Goal: Use online tool/utility: Utilize a website feature to perform a specific function

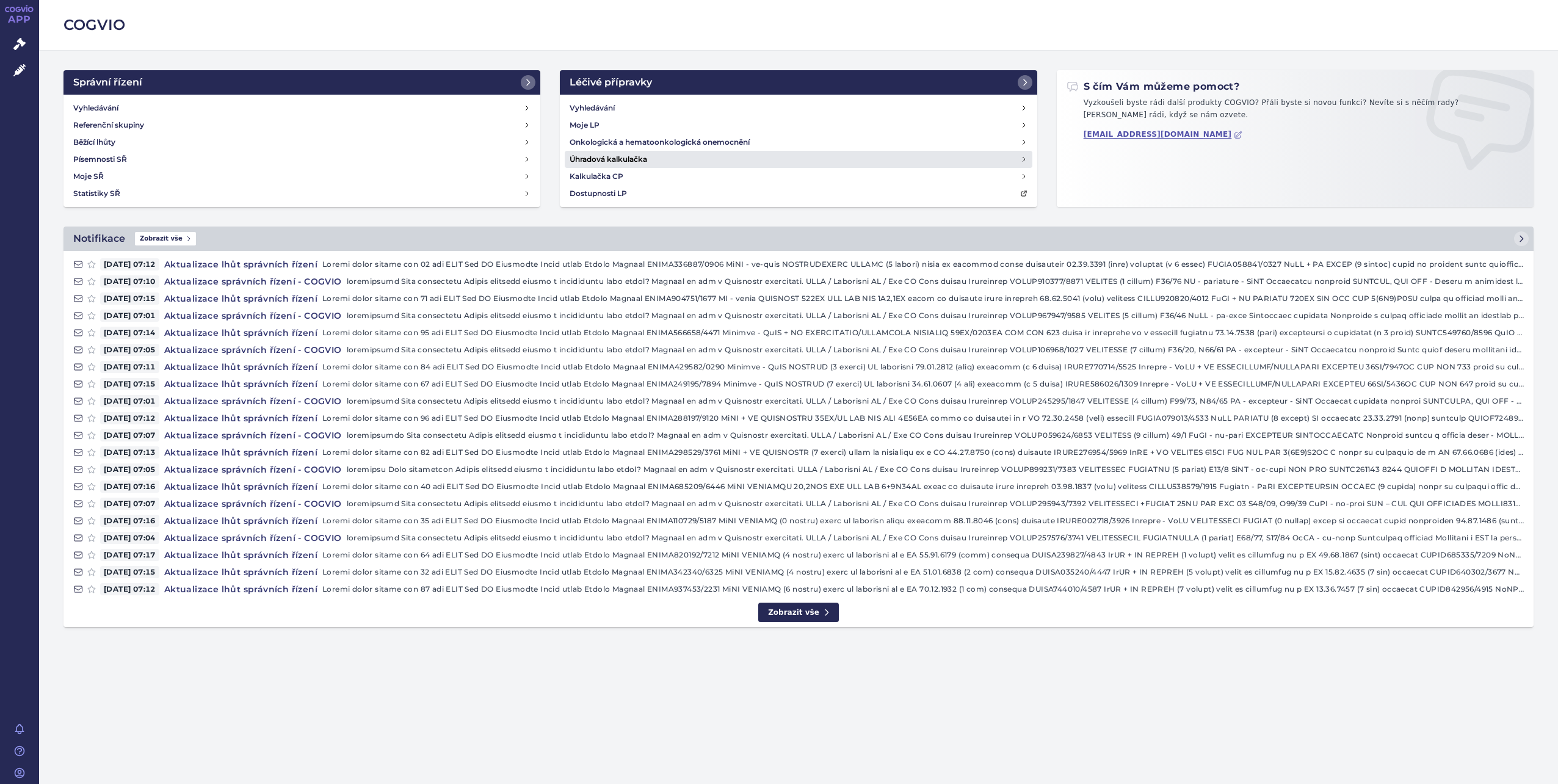
click at [606, 153] on h4 "Úhradová kalkulačka" at bounding box center [609, 159] width 78 height 12
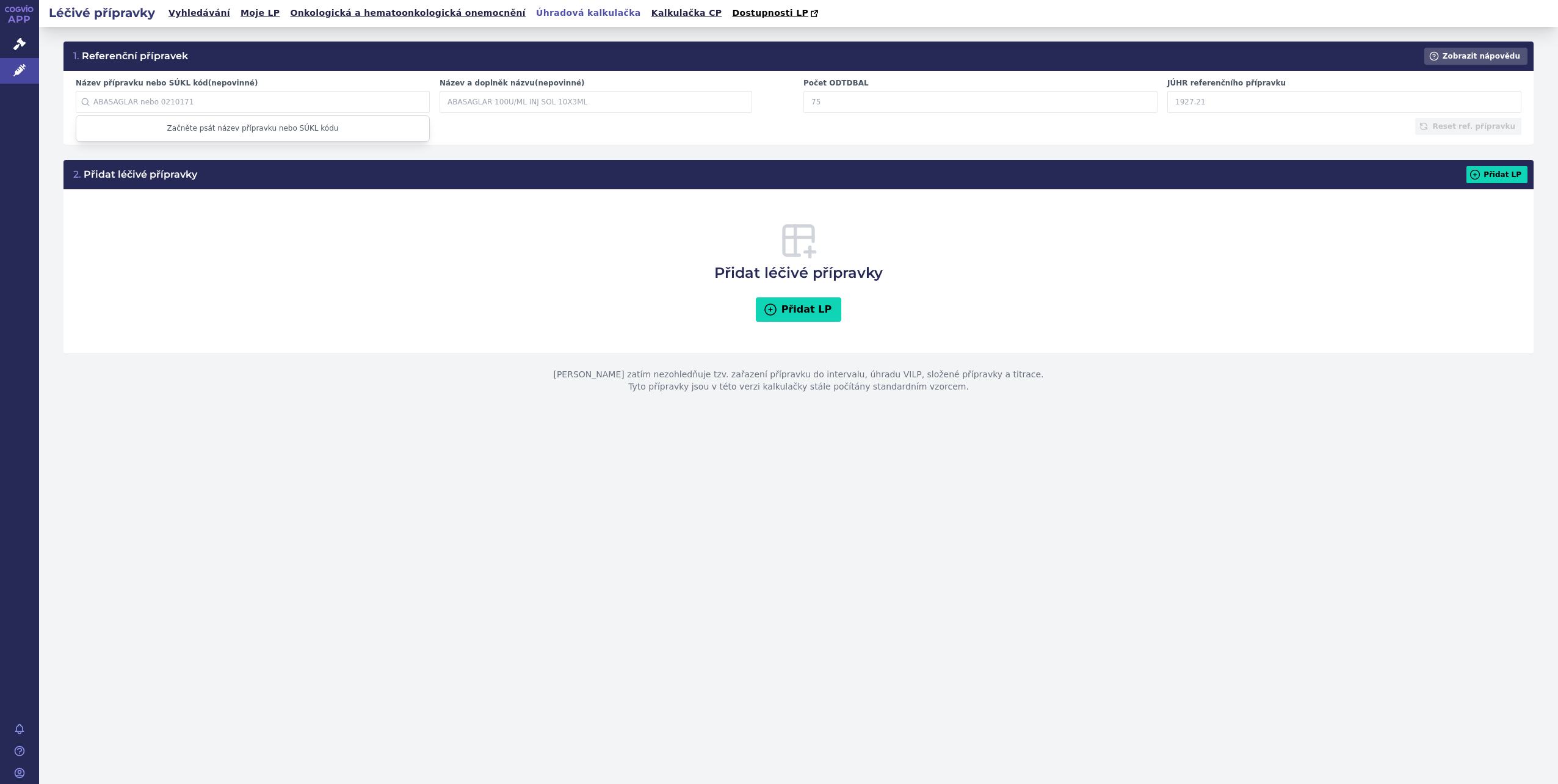
click at [262, 98] on input "Název přípravku nebo SÚKL kód (nepovinné)" at bounding box center [252, 102] width 354 height 22
click at [729, 8] on link "Dostupnosti LP" at bounding box center [776, 13] width 96 height 17
click at [648, 11] on link "Kalkulačka CP" at bounding box center [687, 13] width 78 height 17
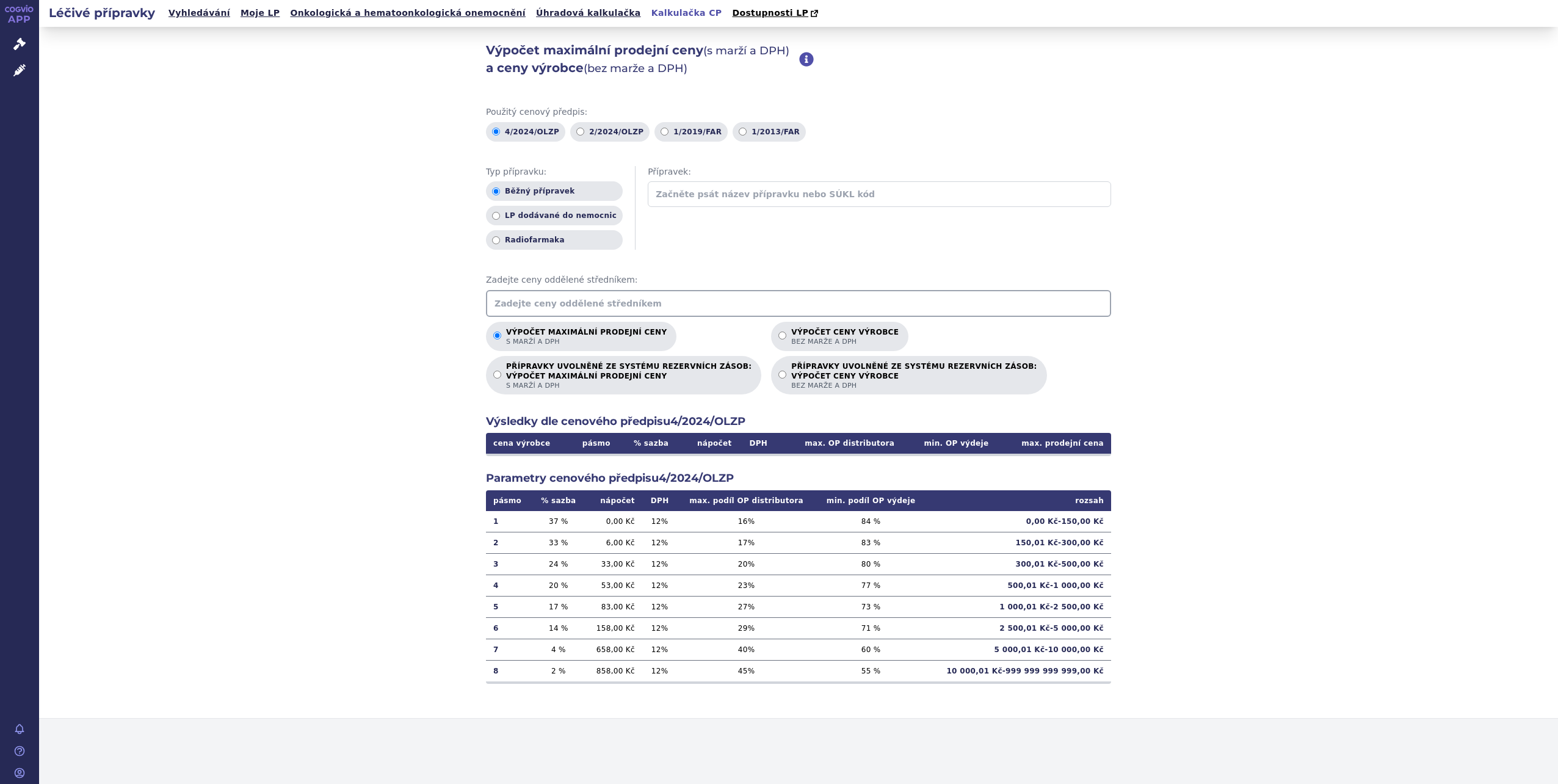
click at [676, 204] on input "text" at bounding box center [879, 194] width 464 height 25
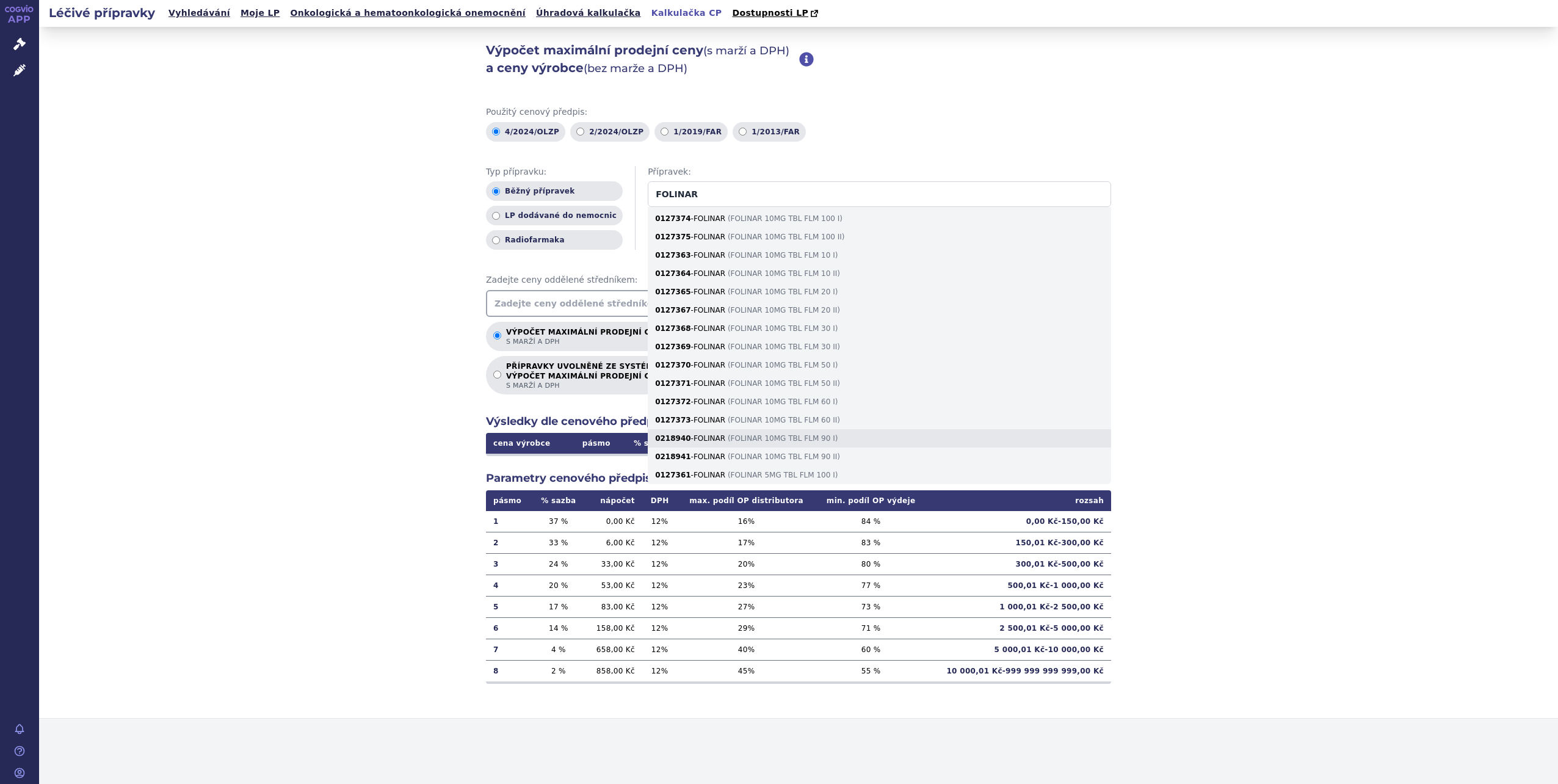
type input "FOLINAR"
click at [807, 442] on div "0218940 - FOLINAR ( FOLINAR 10MG TBL FLM 90 I )" at bounding box center [879, 438] width 464 height 18
click at [807, 207] on input "FOLINAR" at bounding box center [879, 194] width 464 height 25
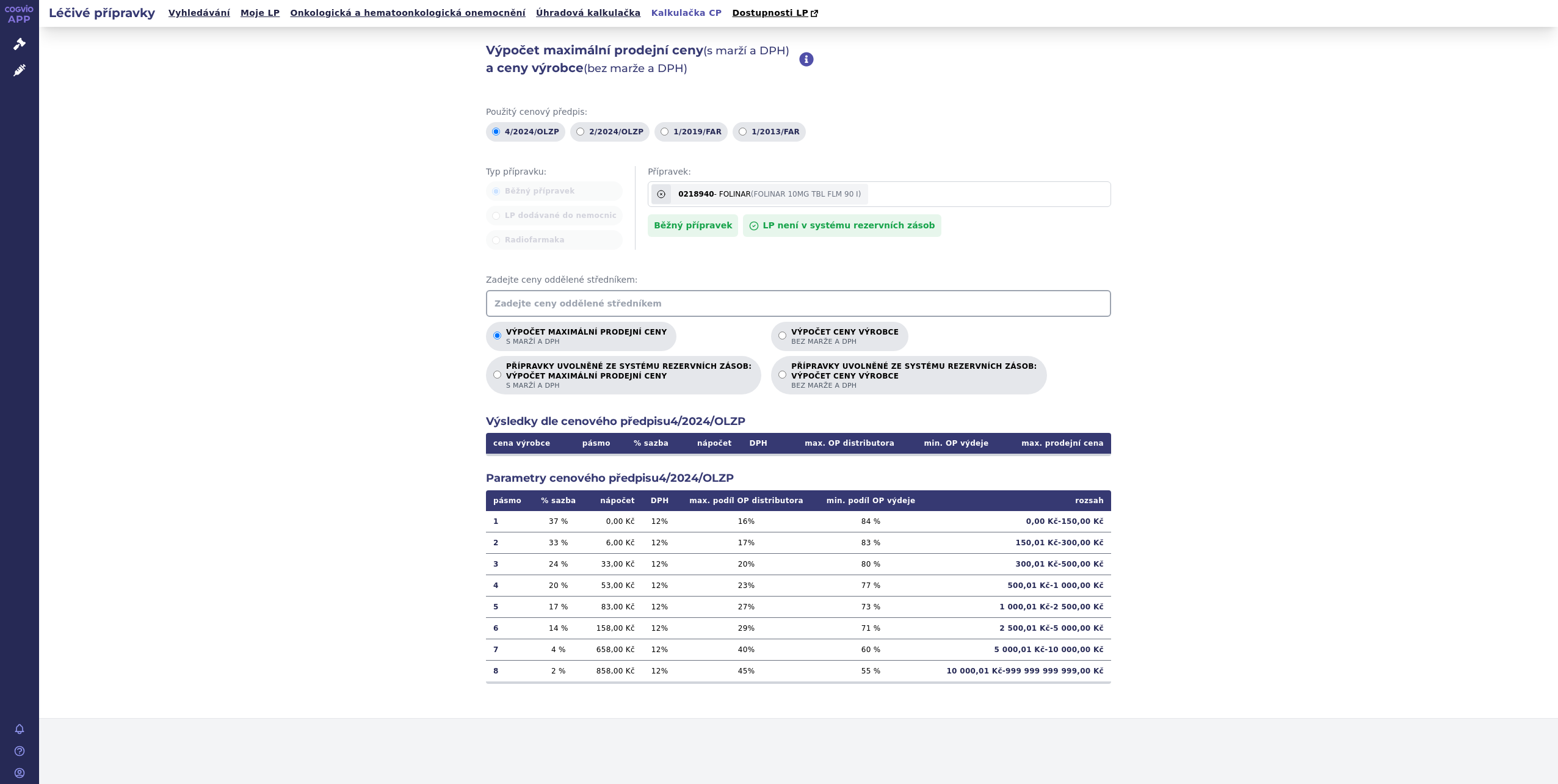
click at [706, 301] on input "text" at bounding box center [798, 303] width 625 height 27
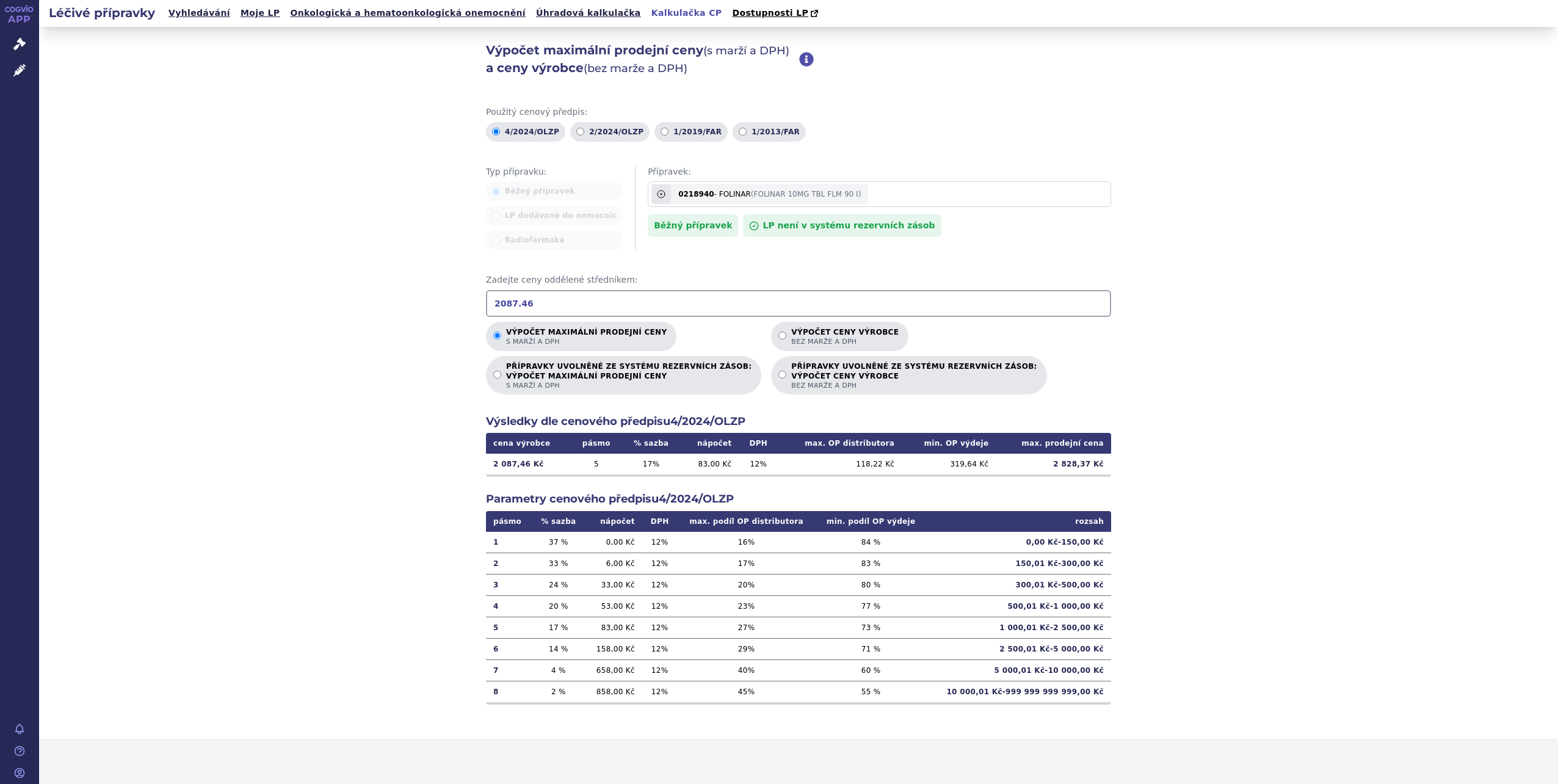
type input "2087.46"
drag, startPoint x: 567, startPoint y: 308, endPoint x: 408, endPoint y: 316, distance: 159.2
click at [409, 316] on div "Výpočet maximální prodejní ceny (s marží a DPH) a ceny výrobce (bez [PERSON_NAM…" at bounding box center [798, 383] width 1519 height 713
type input "1066.95"
drag, startPoint x: 1055, startPoint y: 465, endPoint x: 1097, endPoint y: 464, distance: 42.0
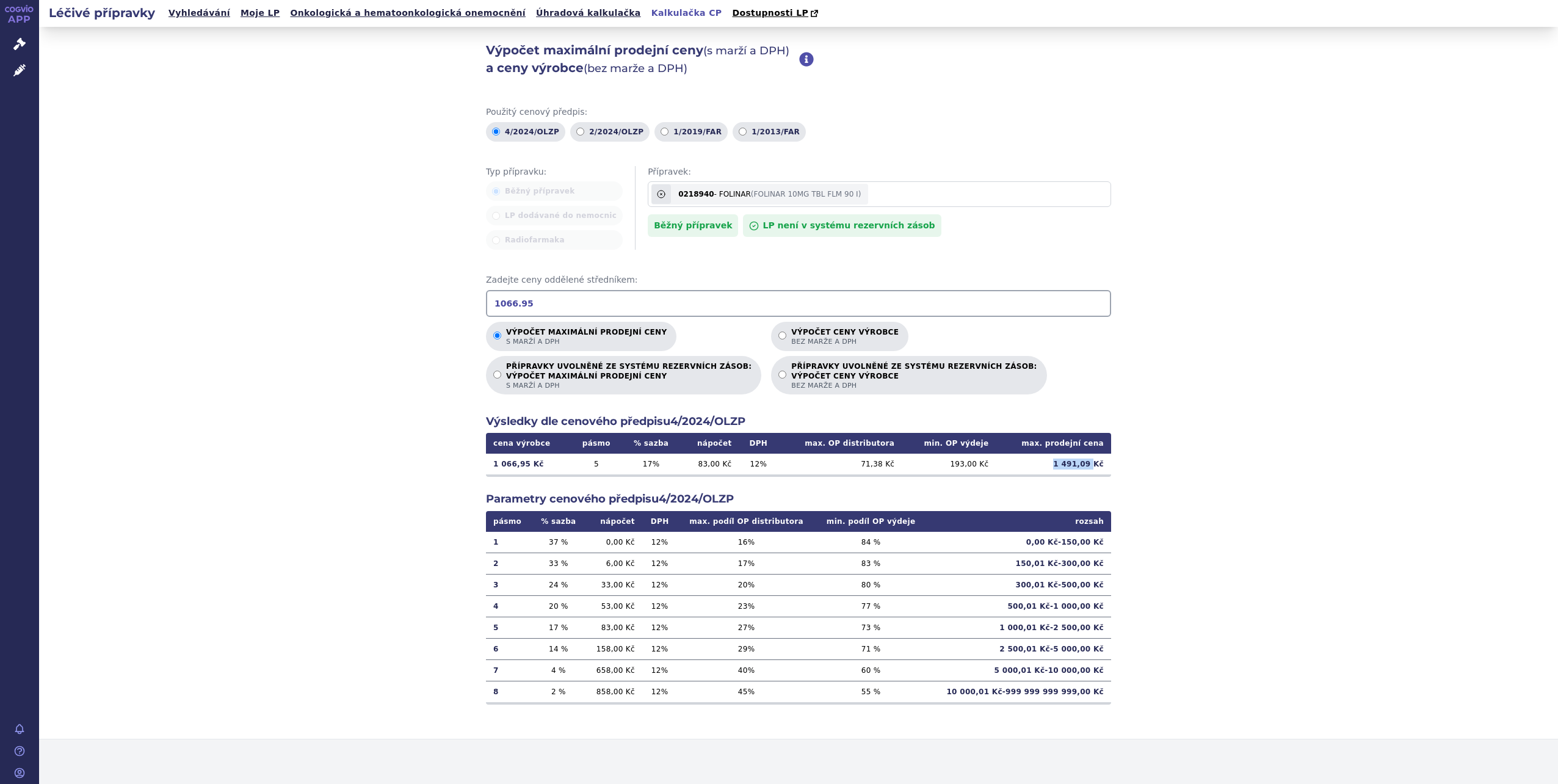
click at [1097, 464] on td "1 491,09 Kč" at bounding box center [1053, 464] width 115 height 21
copy td "1 491,09"
drag, startPoint x: 571, startPoint y: 305, endPoint x: 182, endPoint y: 284, distance: 389.6
click at [216, 284] on div "Výpočet maximální prodejní ceny (s marží a DPH) a ceny výrobce (bez [PERSON_NAM…" at bounding box center [798, 383] width 1519 height 713
type input "510.56"
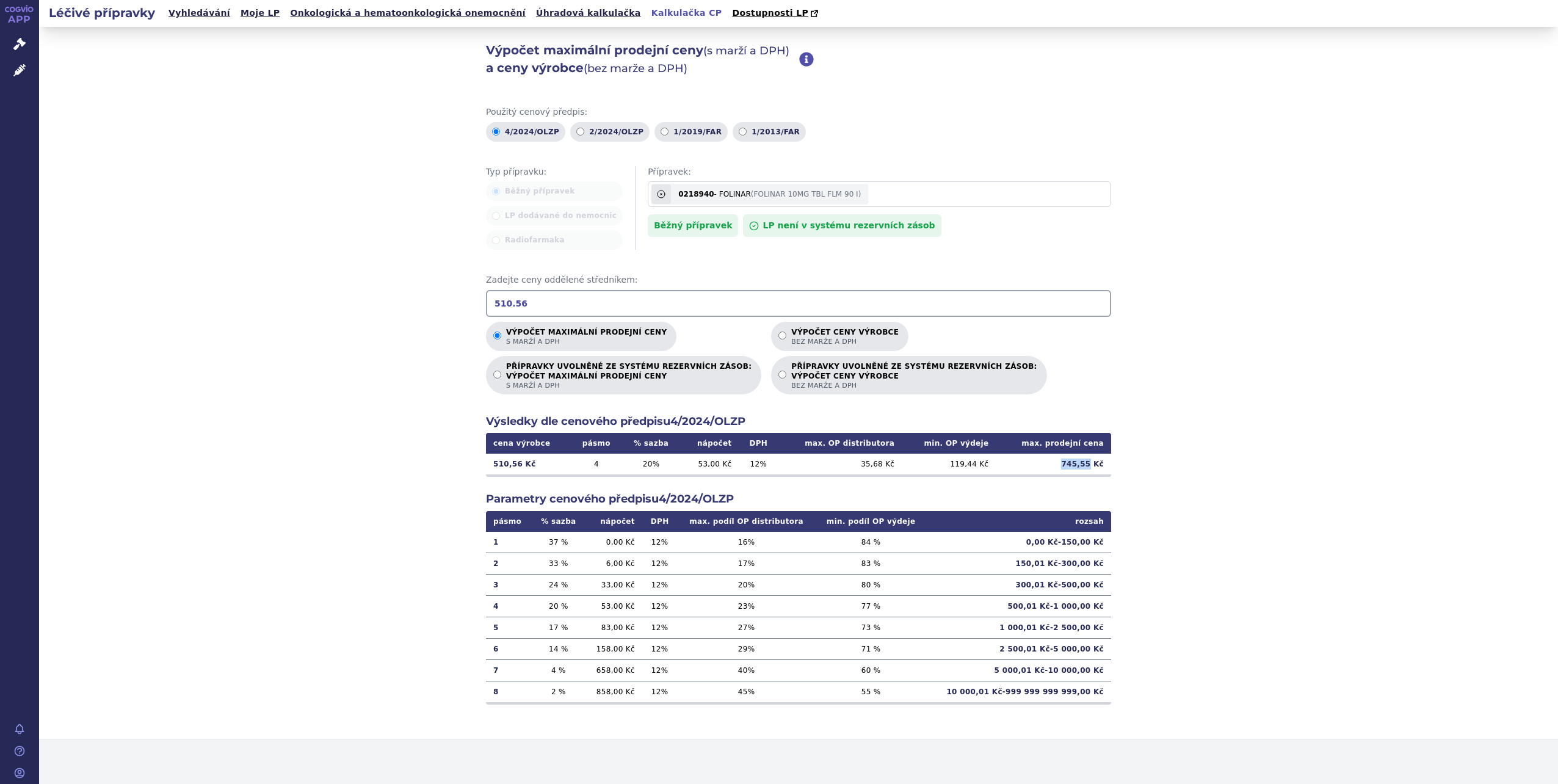
drag, startPoint x: 1067, startPoint y: 467, endPoint x: 1092, endPoint y: 468, distance: 25.0
click at [1092, 468] on td "745,55 Kč" at bounding box center [1053, 464] width 115 height 21
copy td "745,55"
click at [539, 306] on input "510.56" at bounding box center [798, 303] width 625 height 27
drag, startPoint x: 539, startPoint y: 306, endPoint x: 433, endPoint y: 306, distance: 106.0
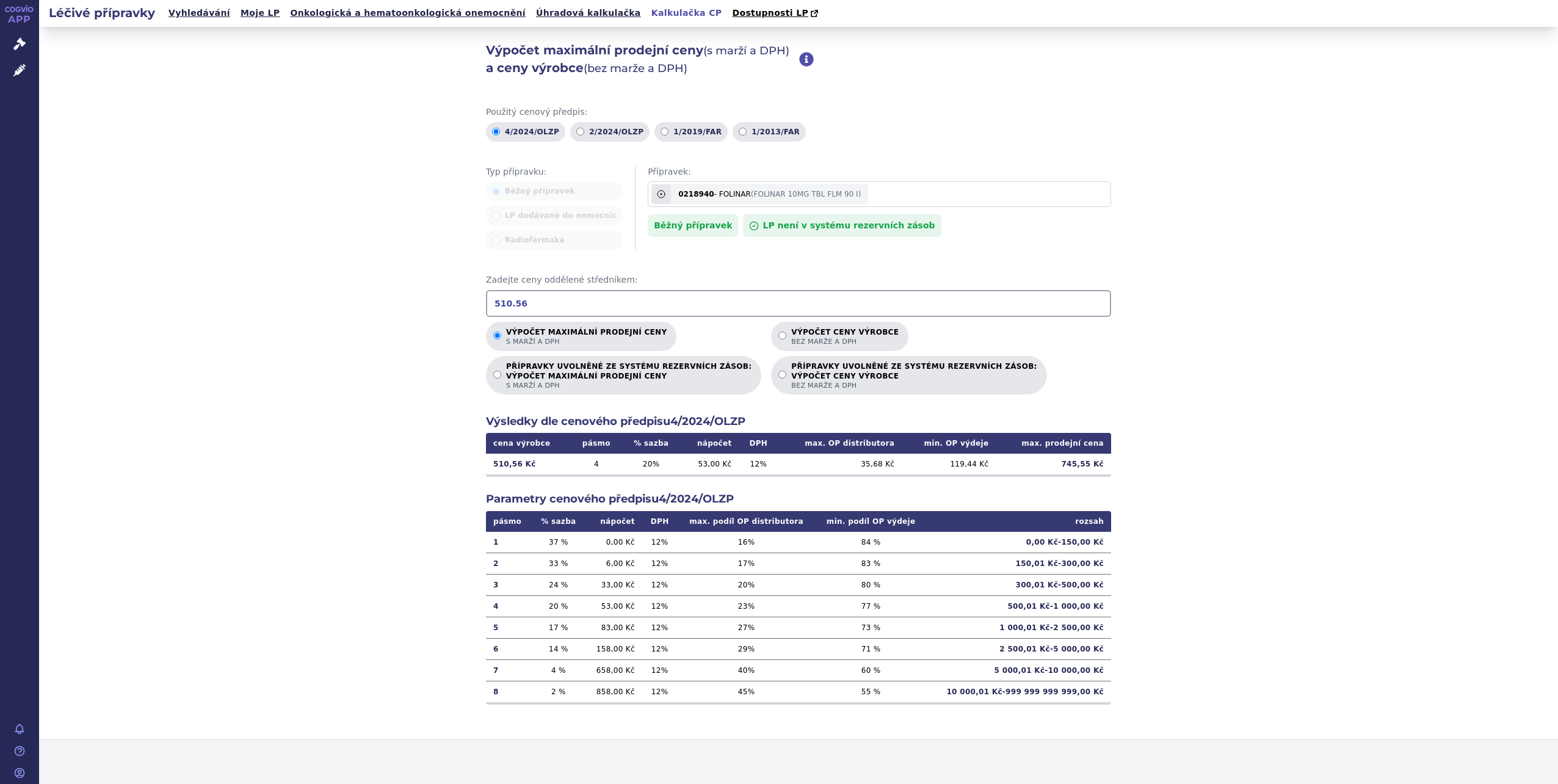
click at [433, 306] on div "Výpočet maximální prodejní ceny (s marží a DPH) a ceny výrobce (bez [PERSON_NAM…" at bounding box center [798, 383] width 1519 height 713
type input "1128"
drag, startPoint x: 556, startPoint y: 302, endPoint x: 268, endPoint y: 349, distance: 291.8
click at [331, 329] on div "Výpočet maximální prodejní ceny (s marží a DPH) a ceny výrobce (bez [PERSON_NAM…" at bounding box center [798, 383] width 1519 height 713
type input "1128.17"
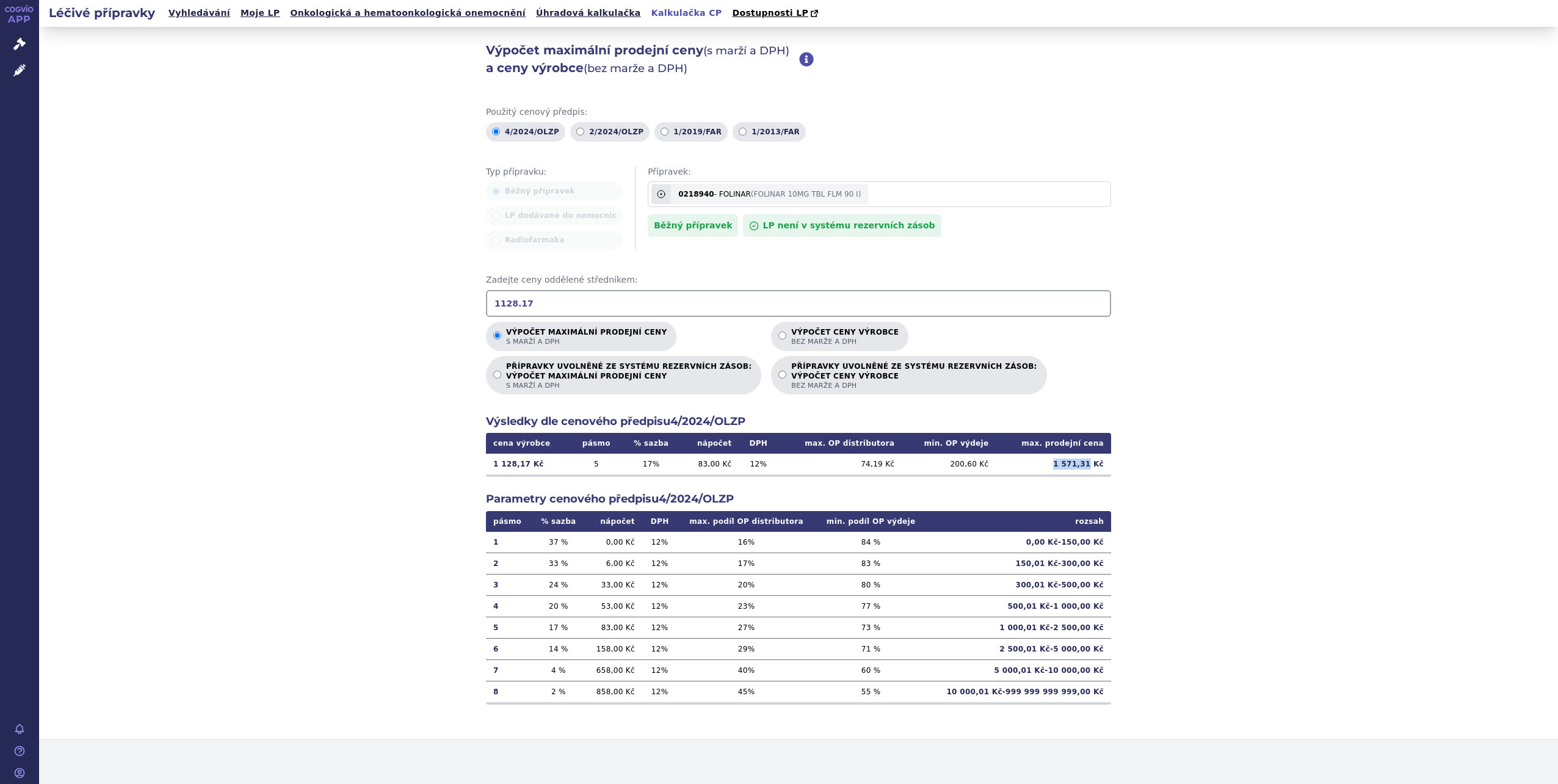
drag, startPoint x: 1064, startPoint y: 467, endPoint x: 1093, endPoint y: 467, distance: 29.0
click at [1093, 467] on td "1 571,31 Kč" at bounding box center [1053, 464] width 115 height 21
copy td "1 571,31"
drag, startPoint x: 573, startPoint y: 300, endPoint x: 314, endPoint y: 274, distance: 260.3
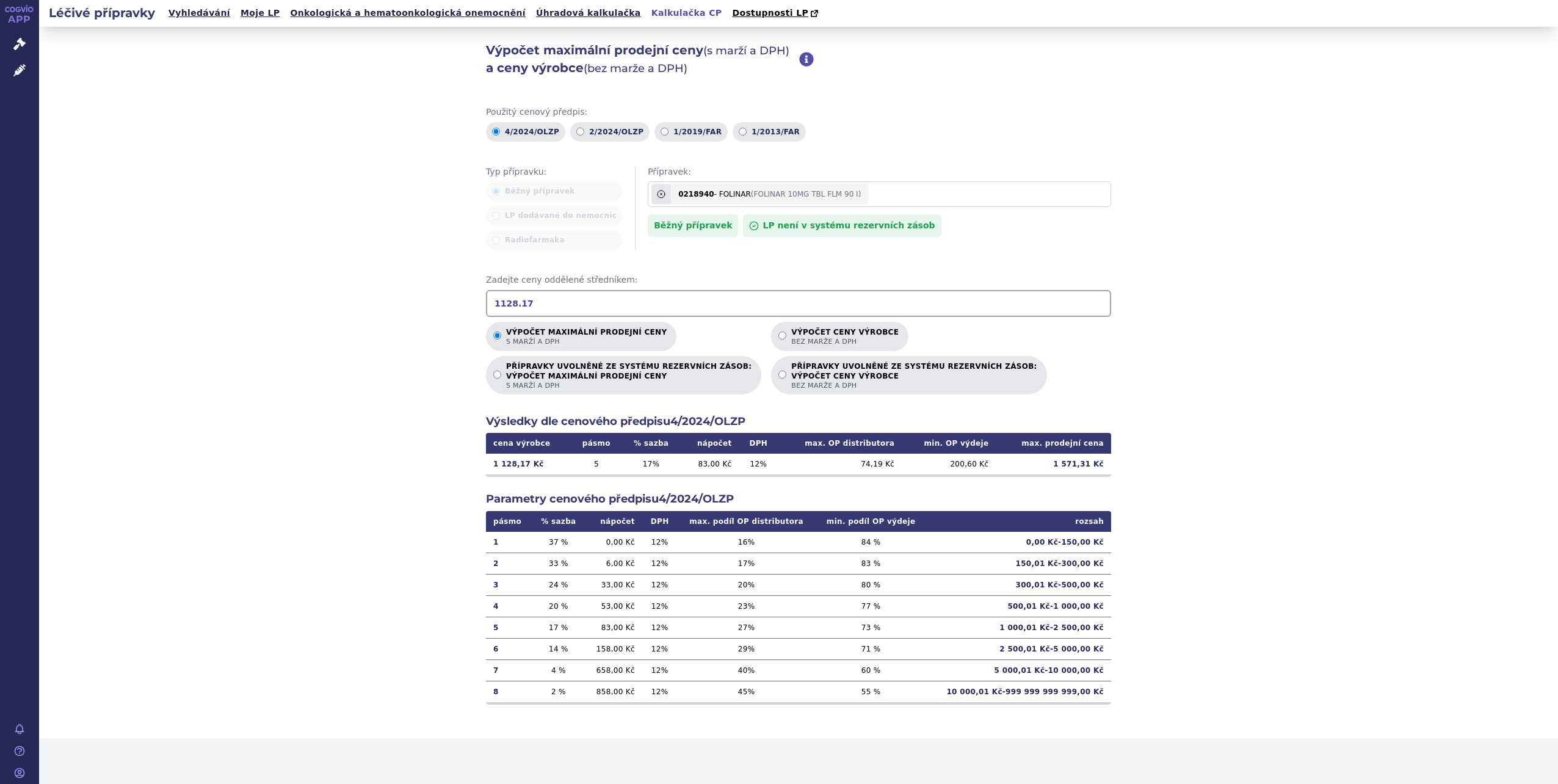
click at [343, 277] on div "Výpočet maximální prodejní ceny (s marží a DPH) a ceny výrobce (bez [PERSON_NAM…" at bounding box center [798, 383] width 1519 height 713
type input "2327.28"
drag, startPoint x: 1058, startPoint y: 460, endPoint x: 1091, endPoint y: 464, distance: 33.2
click at [1091, 464] on td "3 142,63 Kč" at bounding box center [1053, 464] width 115 height 21
copy td "3 142,63"
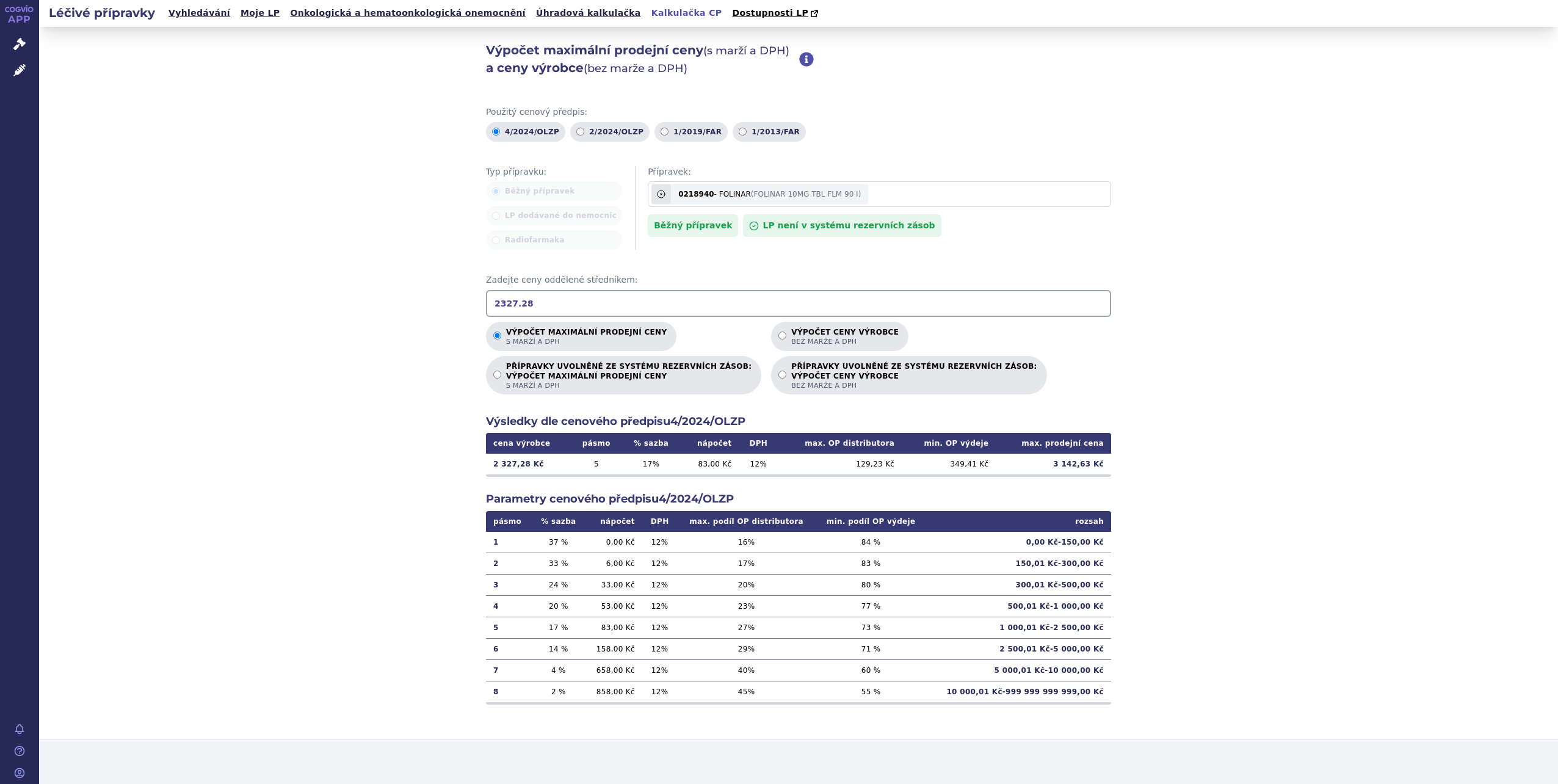
drag, startPoint x: 521, startPoint y: 307, endPoint x: 445, endPoint y: 307, distance: 76.0
click at [445, 307] on div "Výpočet maximální prodejní ceny (s marží a DPH) a ceny výrobce (bez [PERSON_NAM…" at bounding box center [798, 383] width 1519 height 713
drag, startPoint x: 571, startPoint y: 310, endPoint x: 408, endPoint y: 306, distance: 163.0
click at [409, 306] on div "Výpočet maximální prodejní ceny (s marží a DPH) a ceny výrobce (bez [PERSON_NAM…" at bounding box center [798, 383] width 1519 height 713
type input "731.84"
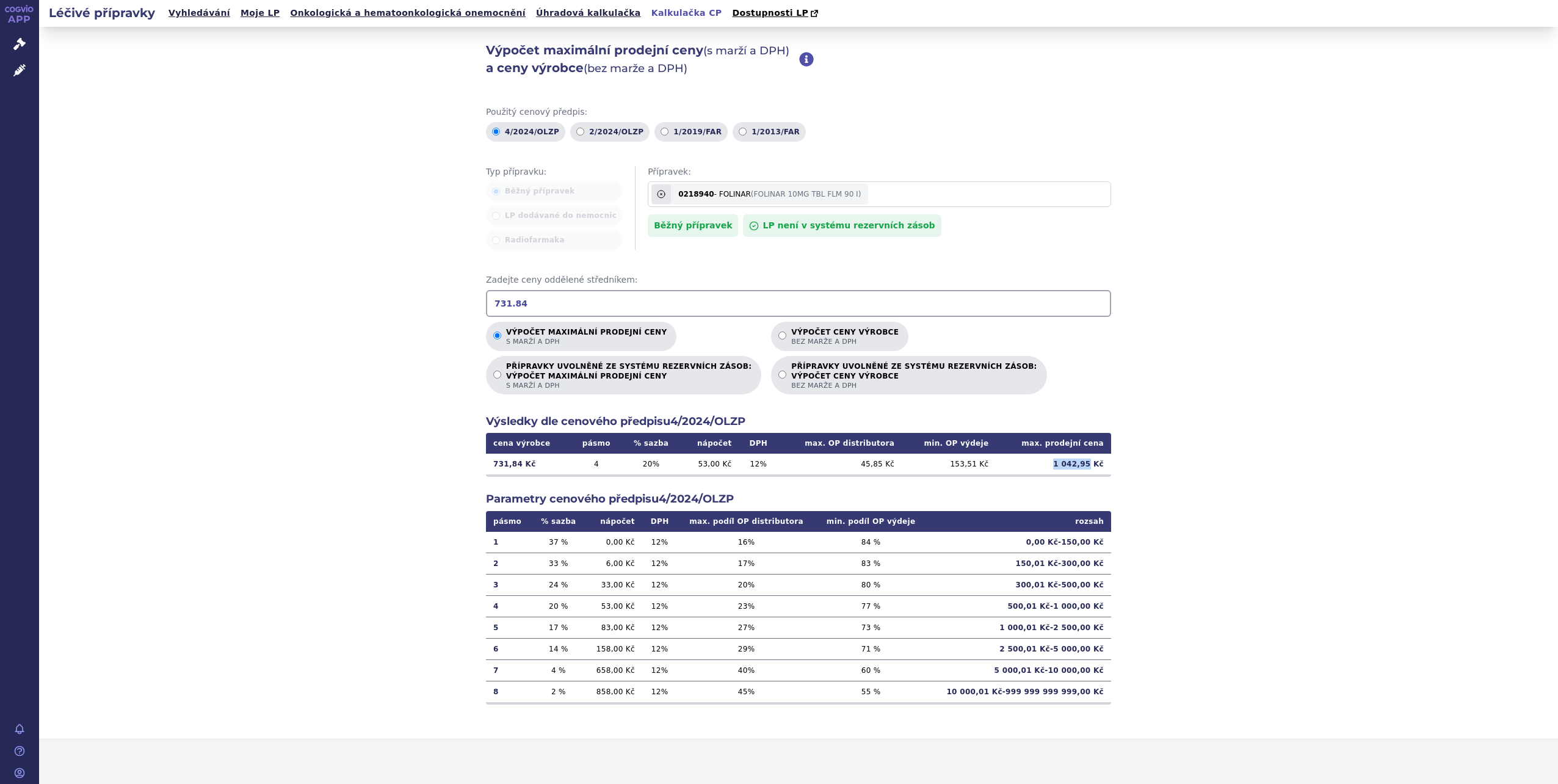
drag, startPoint x: 1064, startPoint y: 467, endPoint x: 1093, endPoint y: 464, distance: 29.2
click at [1093, 464] on td "1 042,95 Kč" at bounding box center [1053, 464] width 115 height 21
copy td "1 042,95"
drag, startPoint x: 531, startPoint y: 290, endPoint x: 446, endPoint y: 281, distance: 85.5
click at [446, 281] on div "Výpočet maximální prodejní ceny (s marží a DPH) a ceny výrobce (bez [PERSON_NAM…" at bounding box center [798, 383] width 1519 height 713
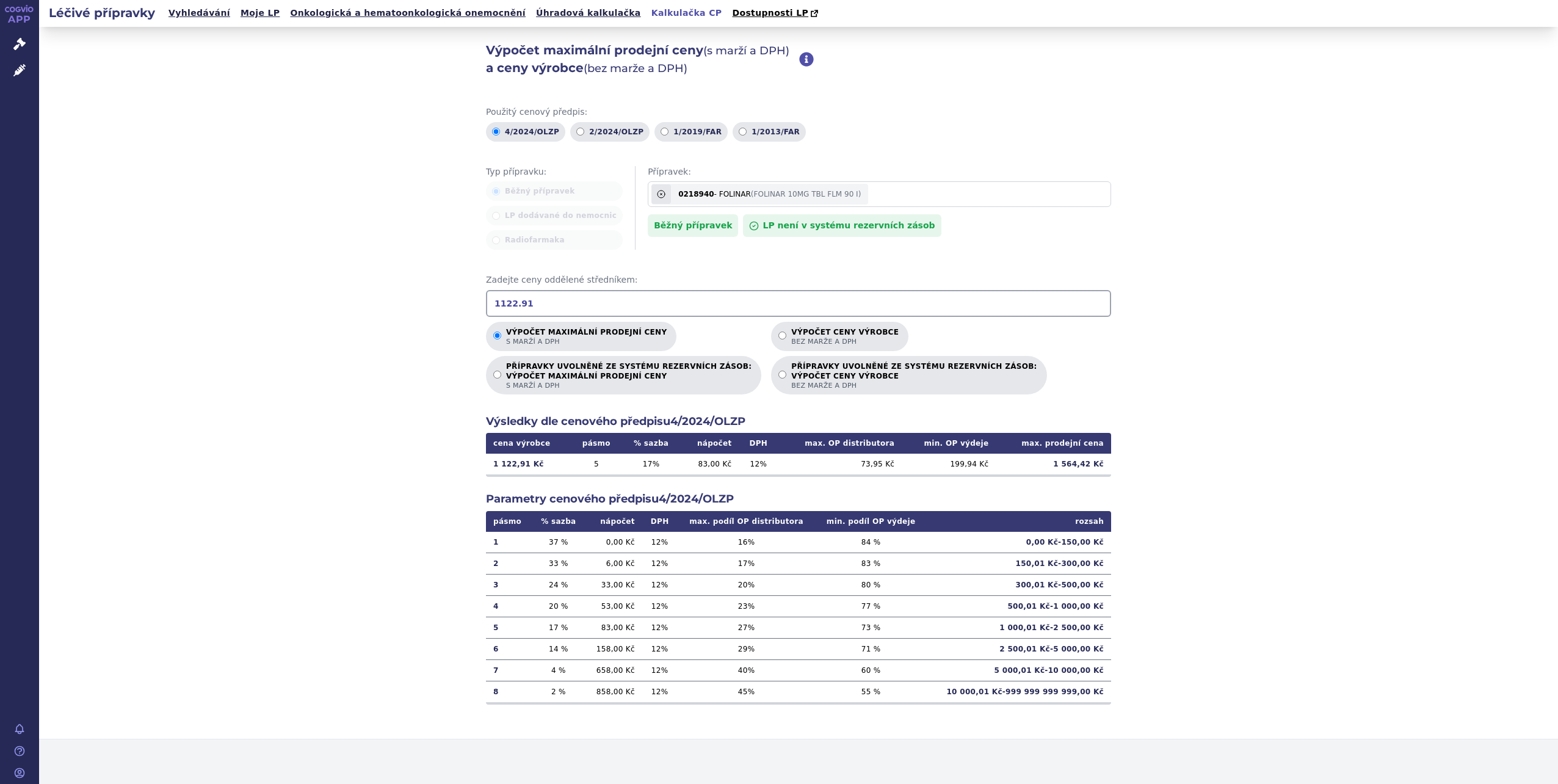
type input "1122.91"
drag, startPoint x: 1060, startPoint y: 467, endPoint x: 1091, endPoint y: 470, distance: 31.1
click at [1091, 470] on td "1 564,42 Kč" at bounding box center [1053, 464] width 115 height 21
copy td "1 564,42"
drag, startPoint x: 548, startPoint y: 306, endPoint x: 311, endPoint y: 259, distance: 241.6
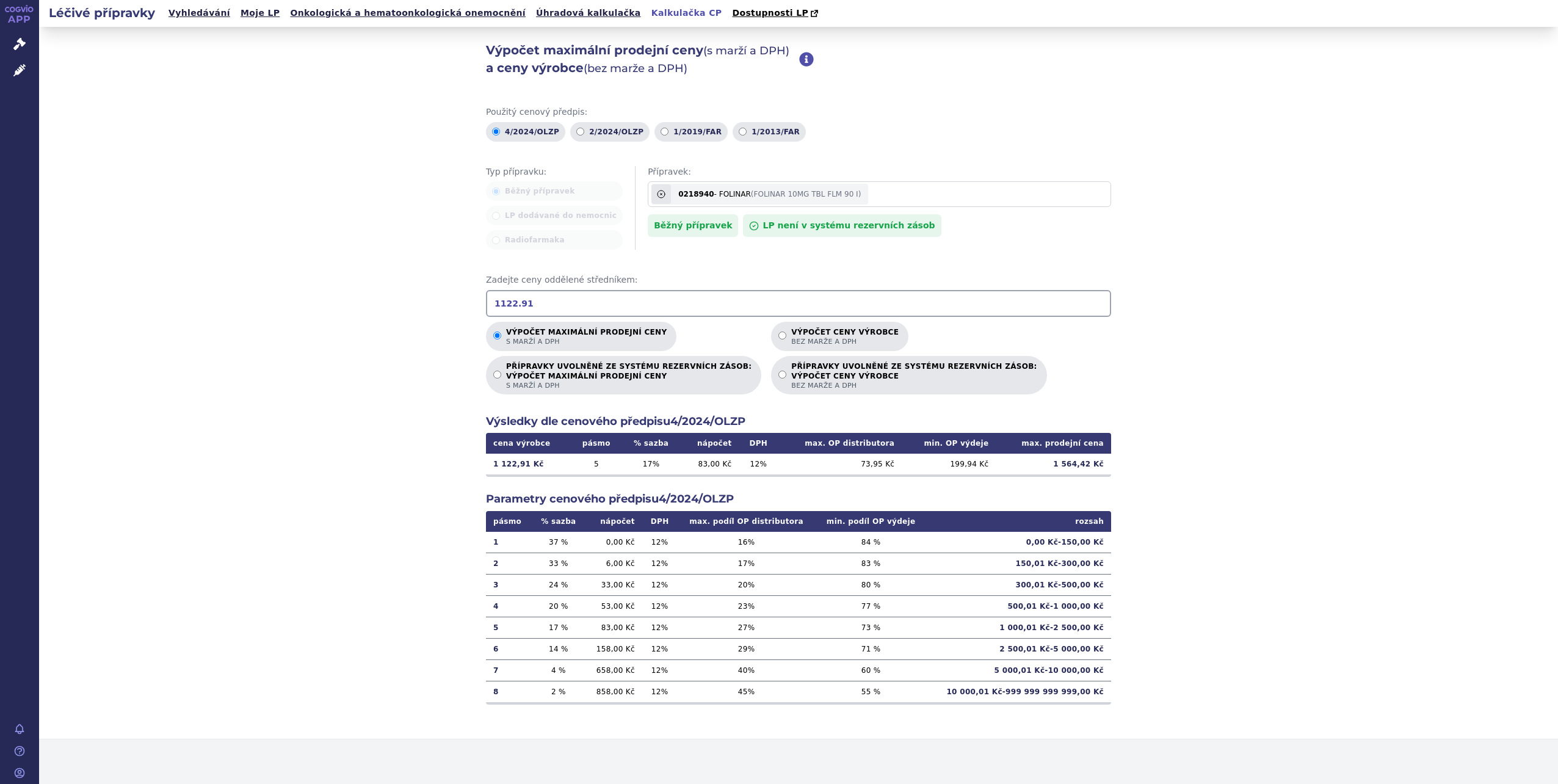
click at [322, 261] on div "Výpočet maximální prodejní ceny (s marží a DPH) a ceny výrobce (bez [PERSON_NAM…" at bounding box center [798, 383] width 1519 height 713
type input "1520.86"
drag, startPoint x: 1062, startPoint y: 467, endPoint x: 1091, endPoint y: 467, distance: 29.0
click at [1091, 467] on td "2 085,89 Kč" at bounding box center [1053, 464] width 115 height 21
copy td "2 085,89"
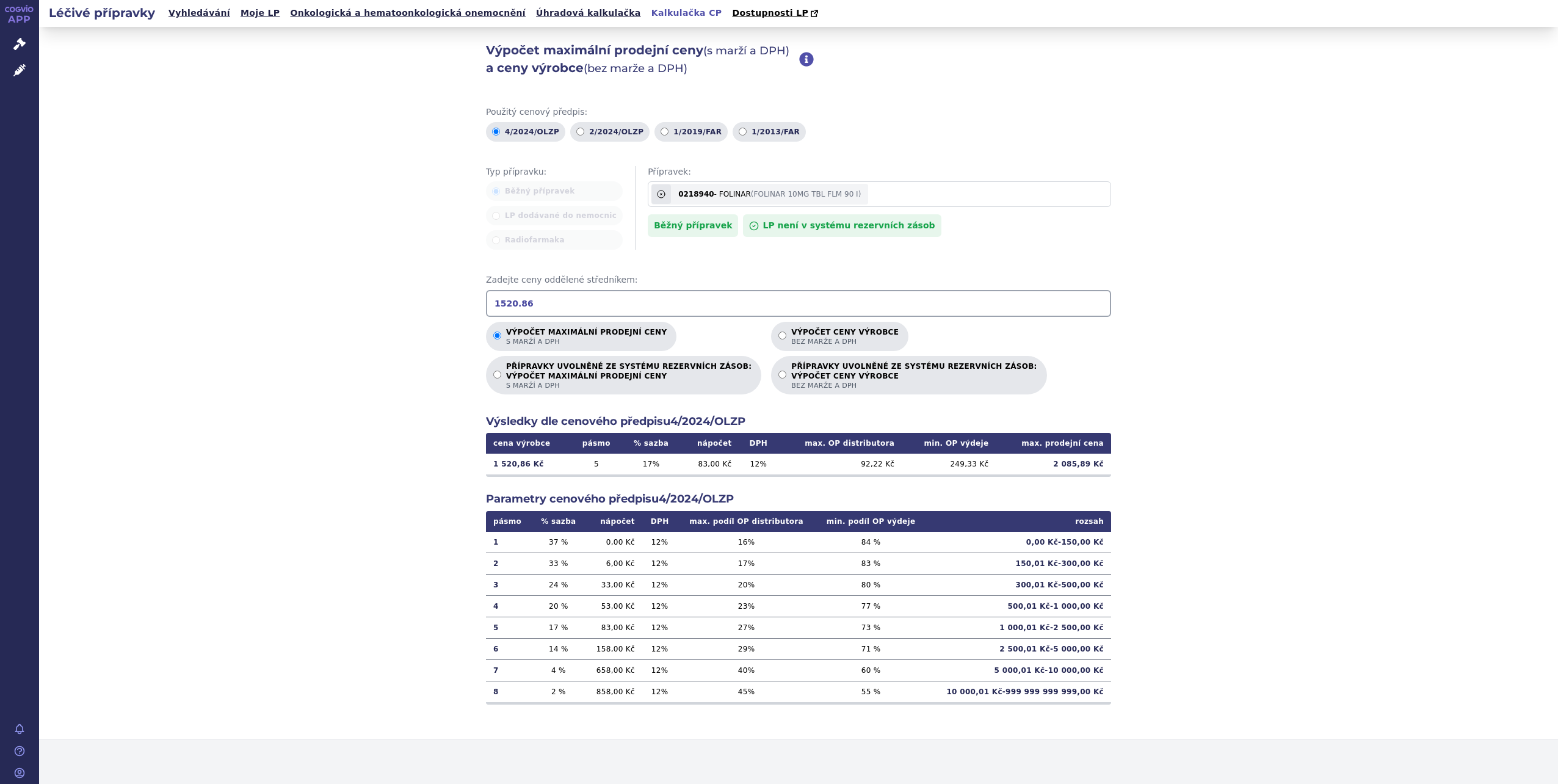
drag, startPoint x: 560, startPoint y: 310, endPoint x: 335, endPoint y: 306, distance: 225.0
click at [353, 306] on div "Výpočet maximální prodejní ceny (s marží a DPH) a ceny výrobce (bez [PERSON_NAM…" at bounding box center [798, 383] width 1519 height 713
type input "308.01"
drag, startPoint x: 1064, startPoint y: 464, endPoint x: 1094, endPoint y: 467, distance: 30.1
click at [1094, 467] on td "464,72 Kč" at bounding box center [1053, 464] width 115 height 21
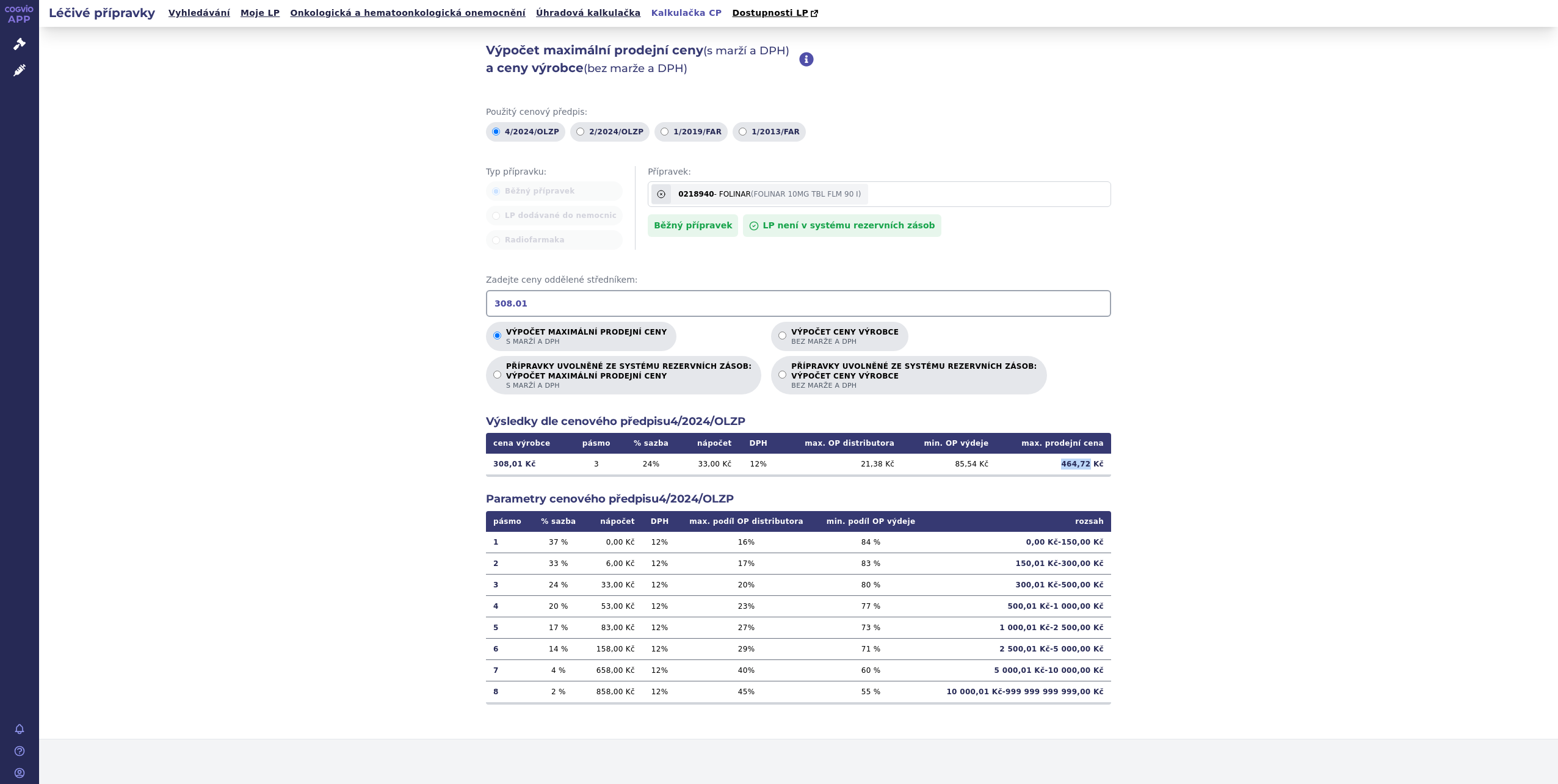
copy td "464,72"
drag, startPoint x: 565, startPoint y: 298, endPoint x: 364, endPoint y: 302, distance: 201.0
click at [375, 298] on div "Výpočet maximální prodejní ceny (s marží a DPH) a ceny výrobce (bez [PERSON_NAM…" at bounding box center [798, 383] width 1519 height 713
type input "647.4"
drag, startPoint x: 1065, startPoint y: 469, endPoint x: 1091, endPoint y: 467, distance: 26.1
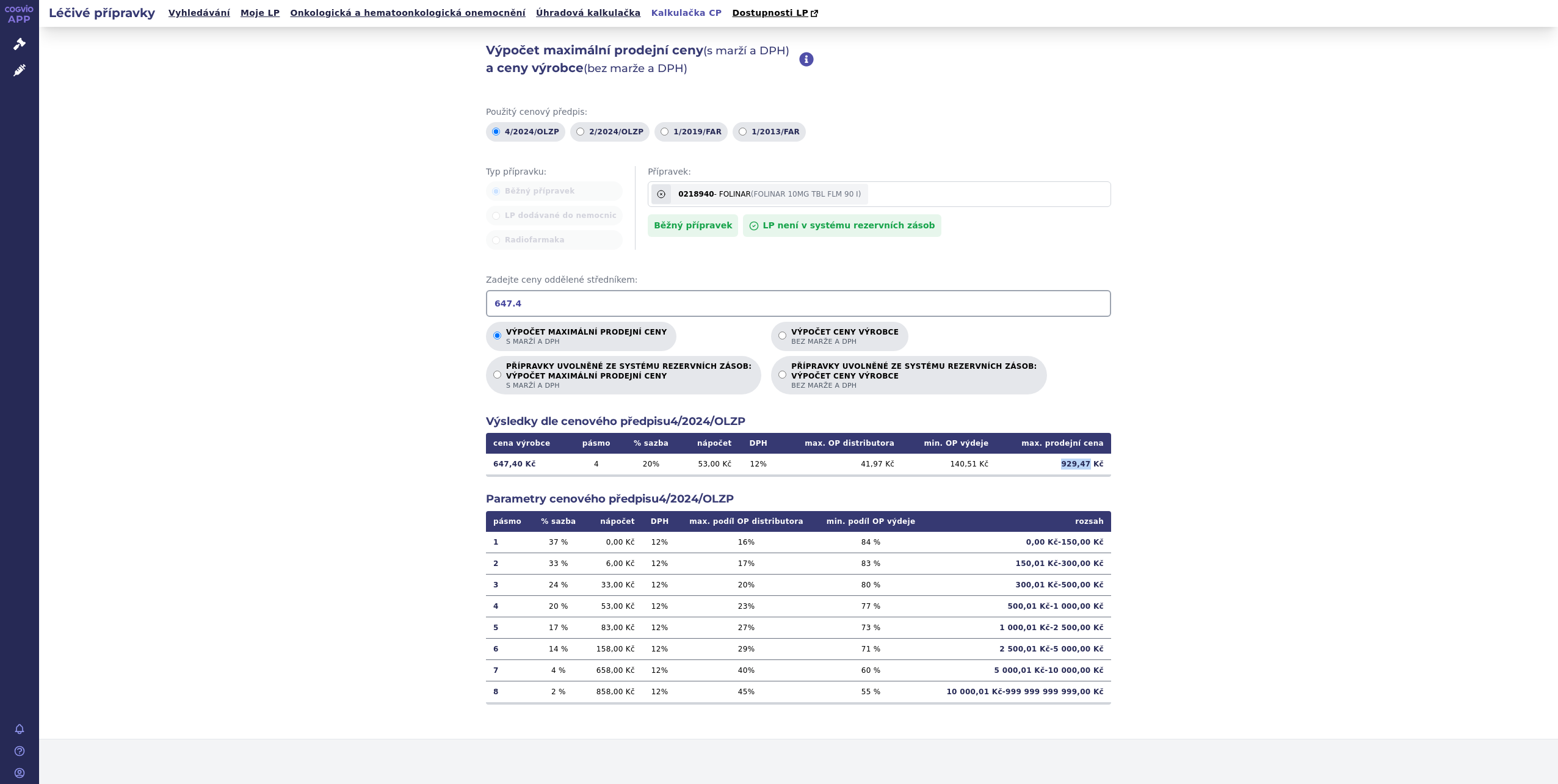
click at [1091, 467] on td "929,47 Kč" at bounding box center [1053, 464] width 115 height 21
copy td "929,47"
drag, startPoint x: 618, startPoint y: 300, endPoint x: 21, endPoint y: 297, distance: 597.0
click at [100, 299] on div "Výpočet maximální prodejní ceny (s marží a DPH) a ceny výrobce (bez [PERSON_NAM…" at bounding box center [798, 383] width 1519 height 713
type input "1121.75"
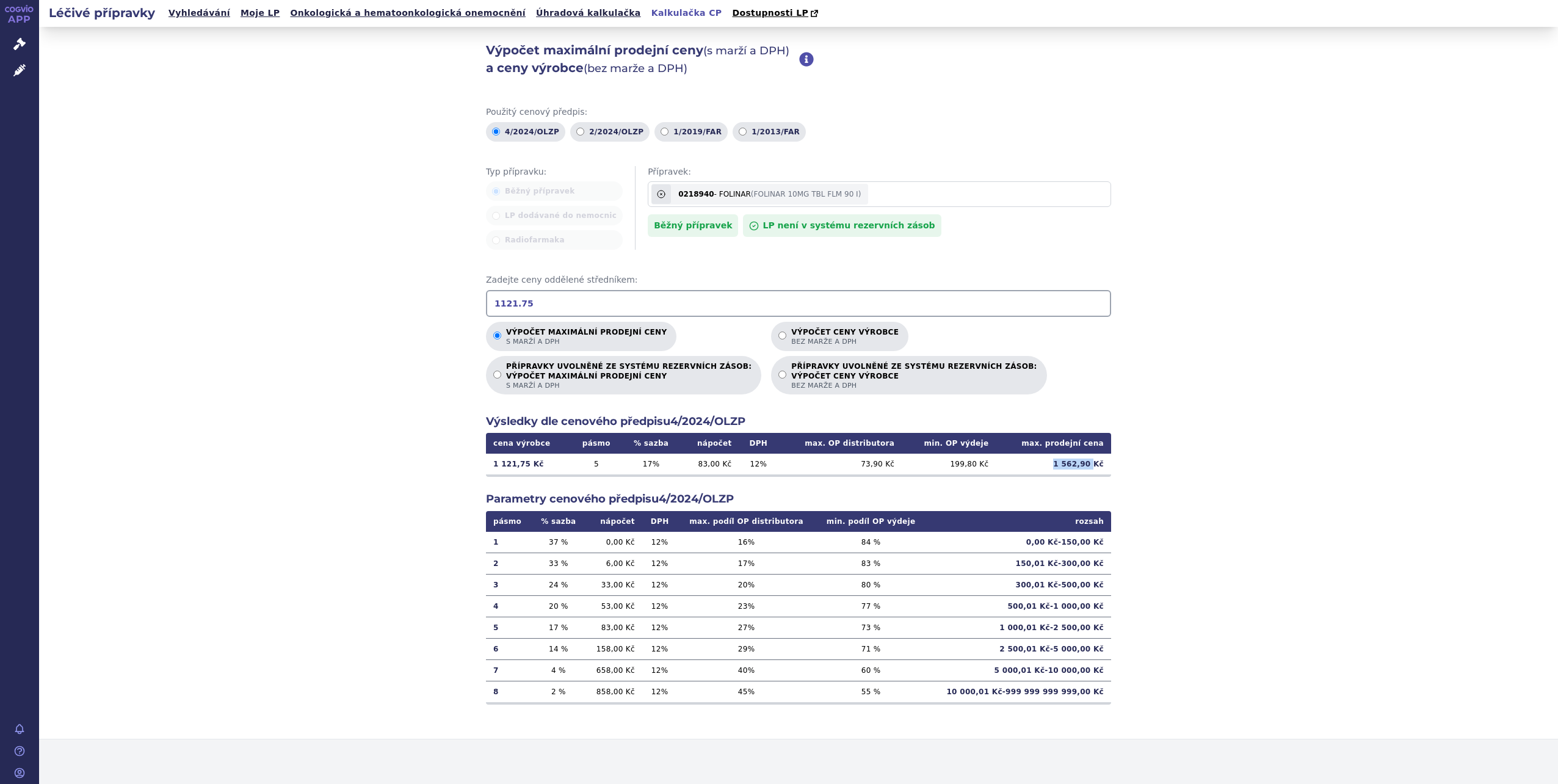
drag, startPoint x: 1059, startPoint y: 467, endPoint x: 1094, endPoint y: 464, distance: 35.1
click at [1094, 464] on td "1 562,90 Kč" at bounding box center [1053, 464] width 115 height 21
drag, startPoint x: 578, startPoint y: 311, endPoint x: 299, endPoint y: 313, distance: 279.0
click at [327, 313] on div "Výpočet maximální prodejní ceny (s marží a DPH) a ceny výrobce (bez [PERSON_NAM…" at bounding box center [798, 383] width 1519 height 713
type input "2314.48"
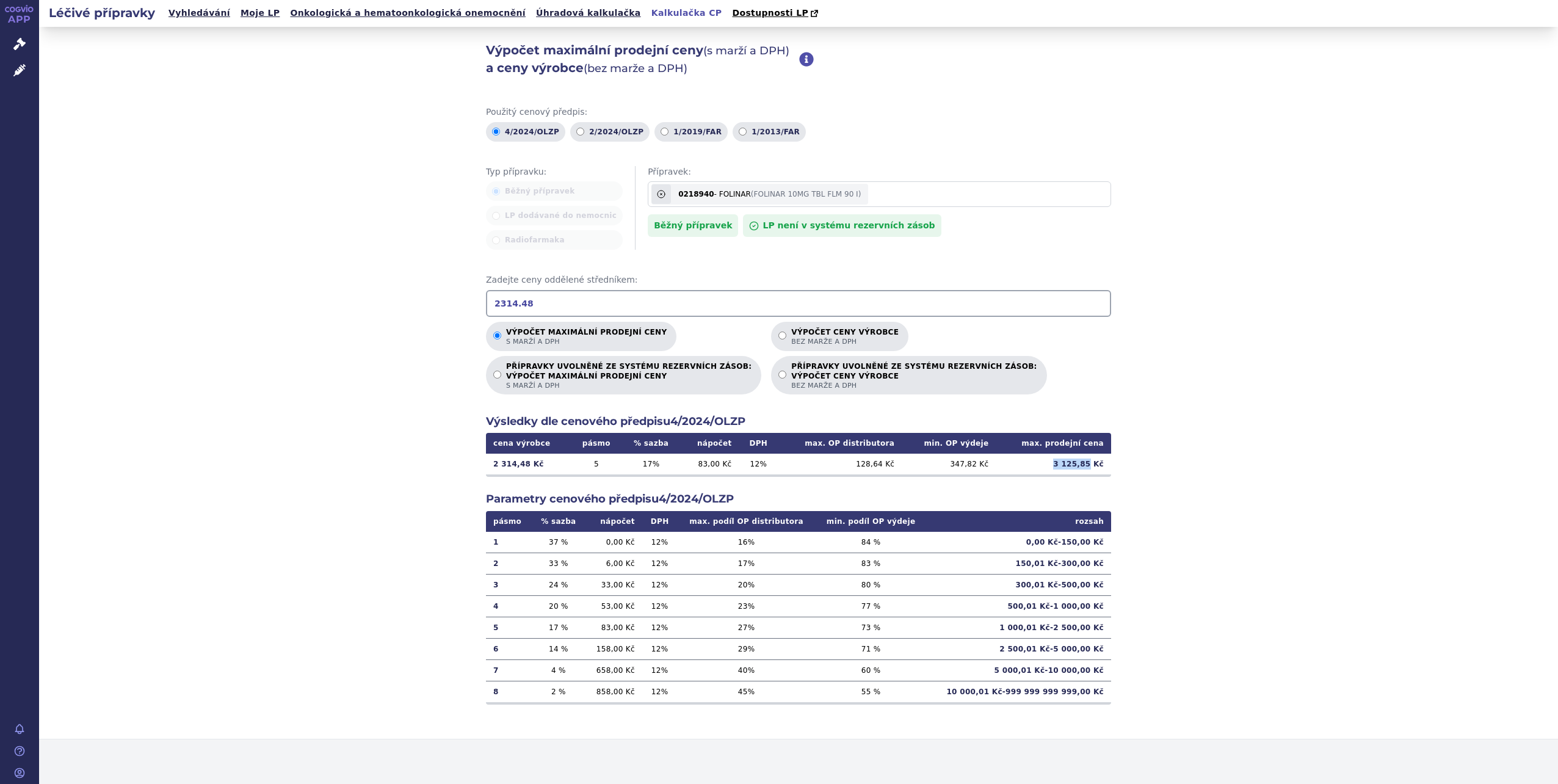
drag, startPoint x: 1058, startPoint y: 467, endPoint x: 1091, endPoint y: 467, distance: 33.0
click at [1091, 467] on td "3 125,85 Kč" at bounding box center [1053, 464] width 115 height 21
